Goal: Task Accomplishment & Management: Manage account settings

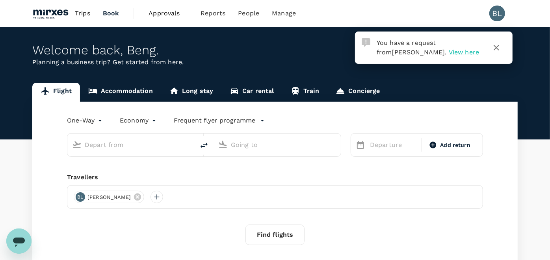
click at [449, 53] on span "View here" at bounding box center [464, 52] width 30 height 7
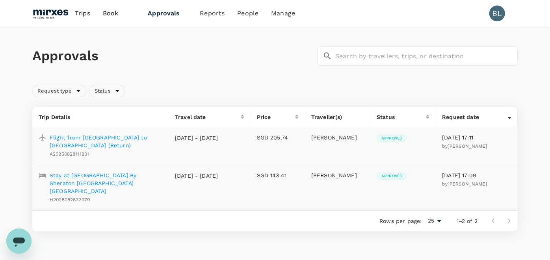
click at [422, 18] on div "Trips Book Approvals 0 Reports People Manage BL" at bounding box center [275, 13] width 486 height 27
click at [114, 91] on span "Status" at bounding box center [103, 91] width 26 height 7
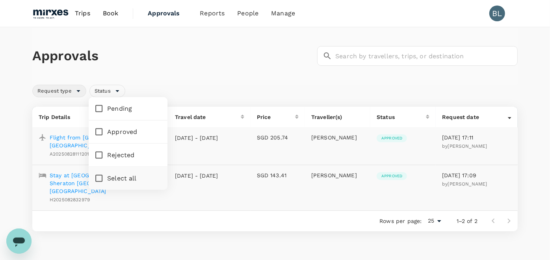
click at [75, 88] on span "Request type" at bounding box center [55, 91] width 44 height 7
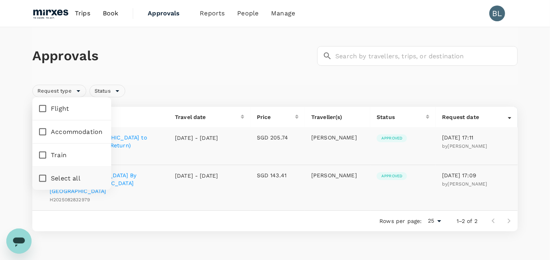
click at [216, 69] on div "Approvals ​ ​" at bounding box center [275, 56] width 486 height 58
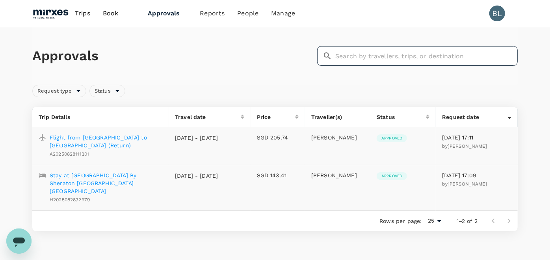
click at [405, 60] on input "text" at bounding box center [427, 56] width 183 height 20
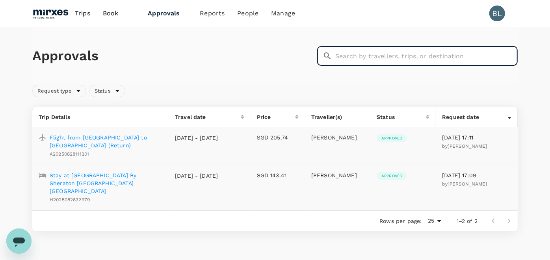
type input "v"
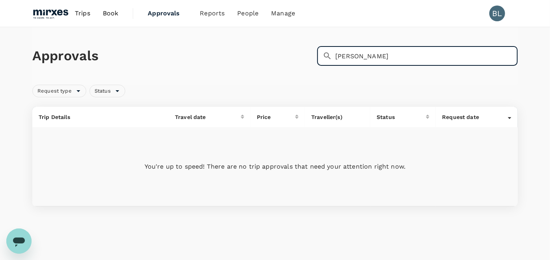
type input "vikrant"
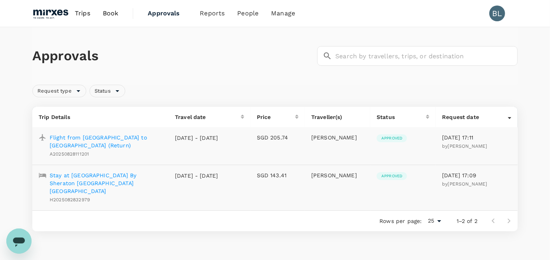
click at [81, 15] on span "Trips" at bounding box center [82, 13] width 15 height 9
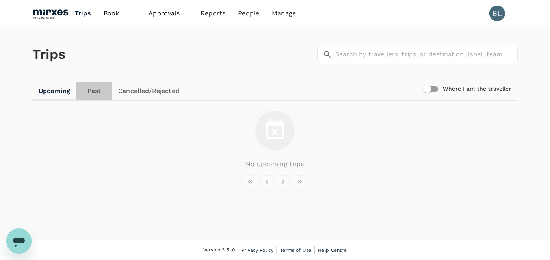
drag, startPoint x: 93, startPoint y: 94, endPoint x: 104, endPoint y: 91, distance: 11.6
click at [93, 93] on link "Past" at bounding box center [93, 91] width 35 height 19
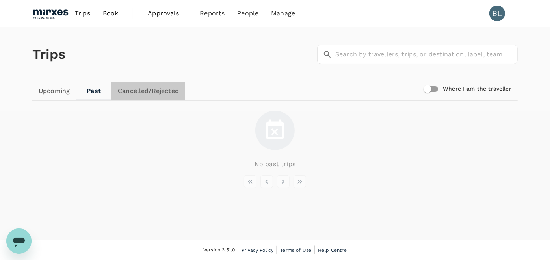
click at [151, 91] on link "Cancelled/Rejected" at bounding box center [149, 91] width 74 height 19
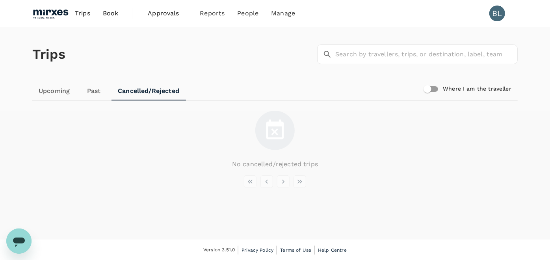
click at [173, 18] on span "Approvals 0" at bounding box center [167, 13] width 39 height 13
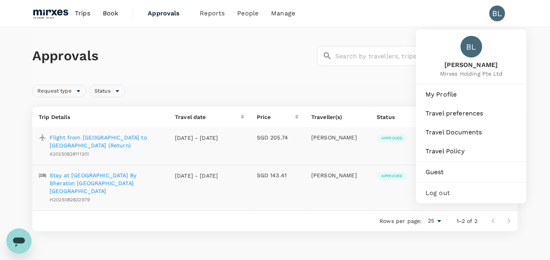
click at [497, 10] on div "BL" at bounding box center [498, 14] width 16 height 16
click at [442, 198] on div "Log out" at bounding box center [472, 193] width 104 height 17
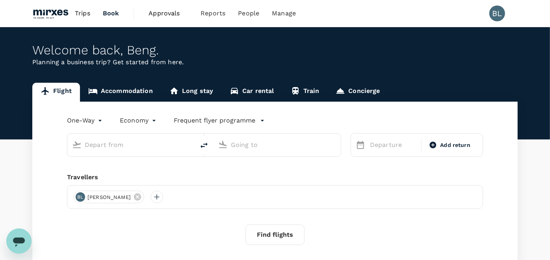
click at [169, 11] on span "Approvals" at bounding box center [168, 13] width 39 height 9
